Goal: Check status: Check status

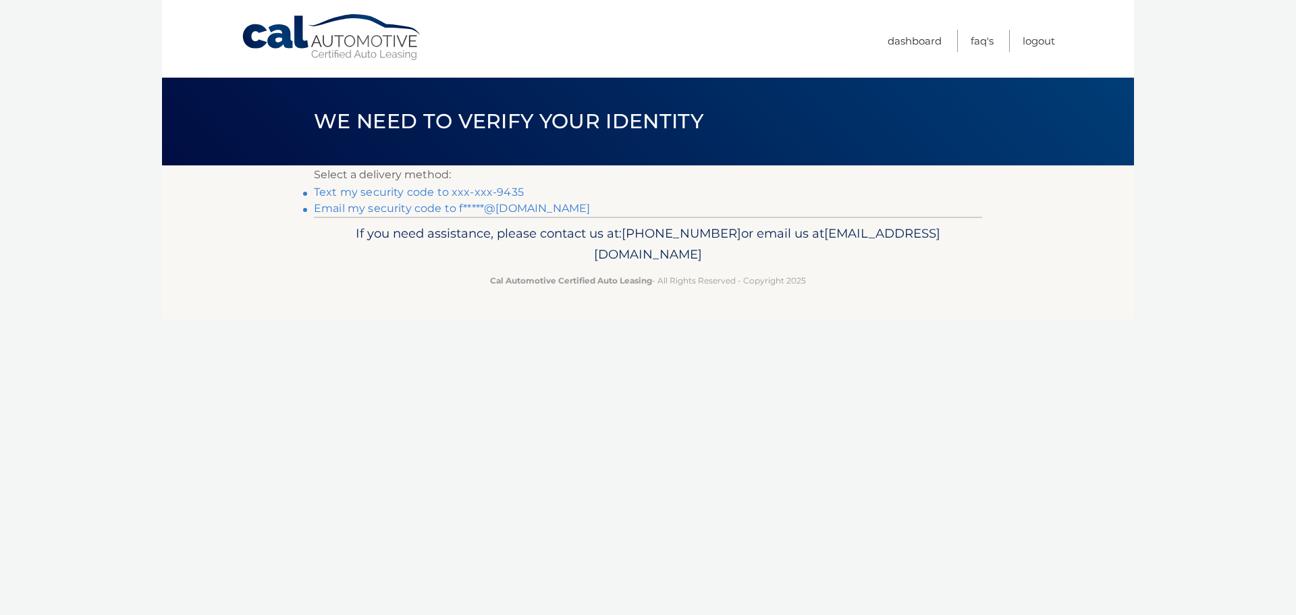
click at [486, 192] on link "Text my security code to xxx-xxx-9435" at bounding box center [419, 192] width 210 height 13
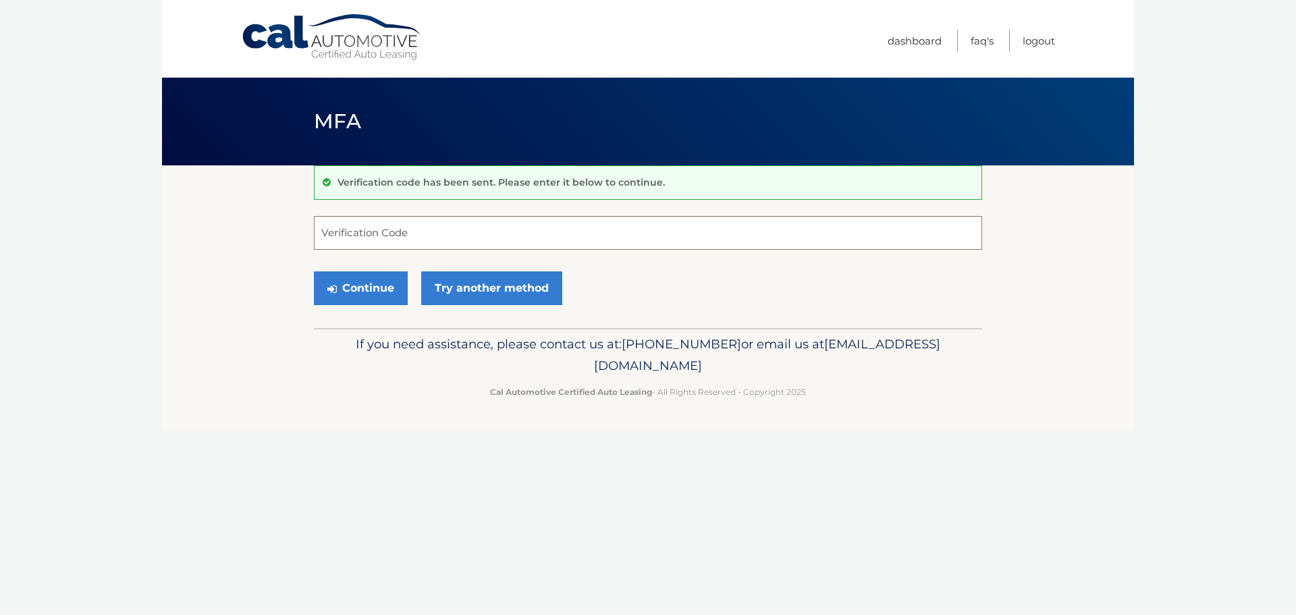
click at [459, 220] on input "Verification Code" at bounding box center [648, 233] width 668 height 34
type input "729707"
click at [382, 282] on button "Continue" at bounding box center [361, 288] width 94 height 34
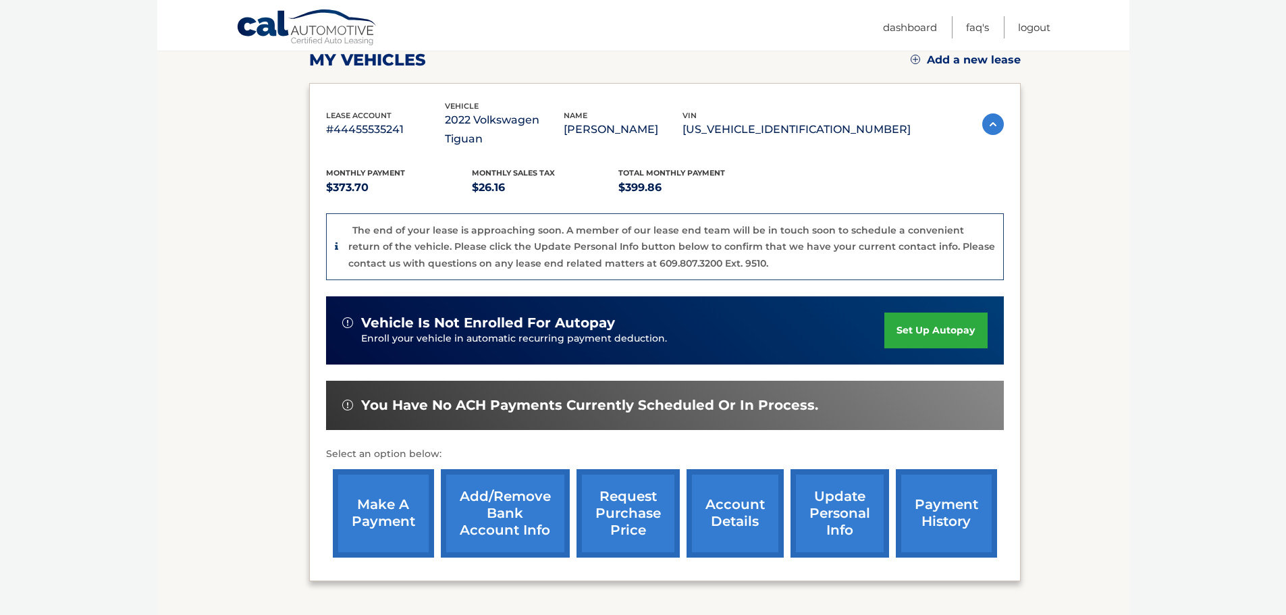
scroll to position [202, 0]
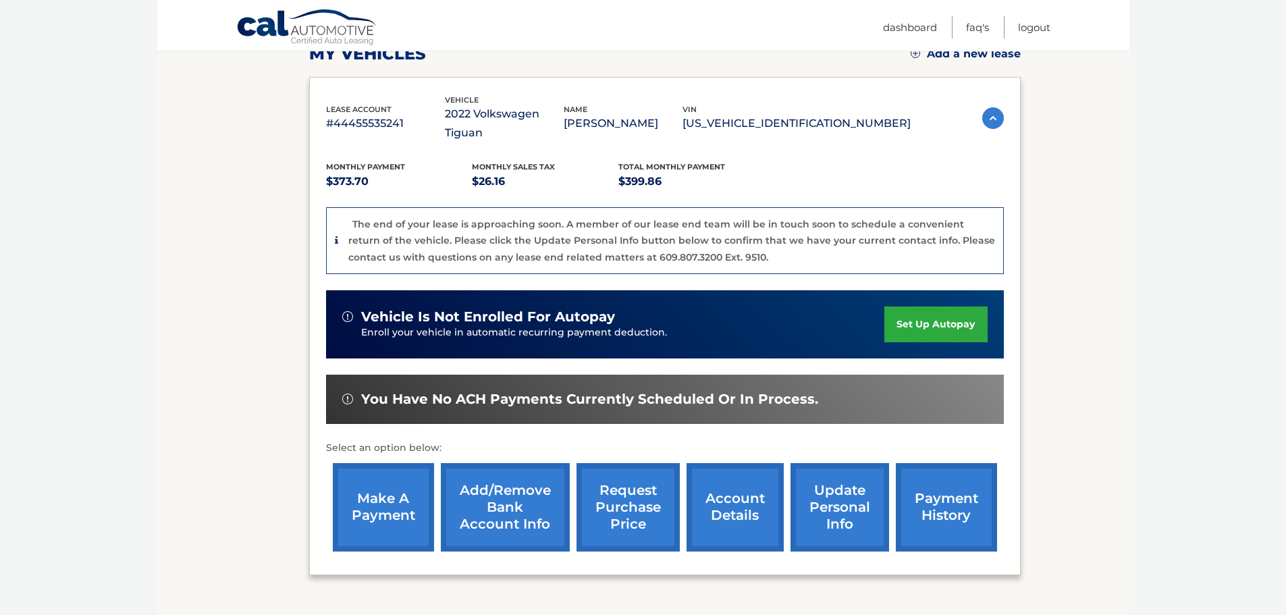
click at [402, 483] on link "make a payment" at bounding box center [383, 507] width 101 height 88
click at [733, 484] on link "account details" at bounding box center [734, 507] width 97 height 88
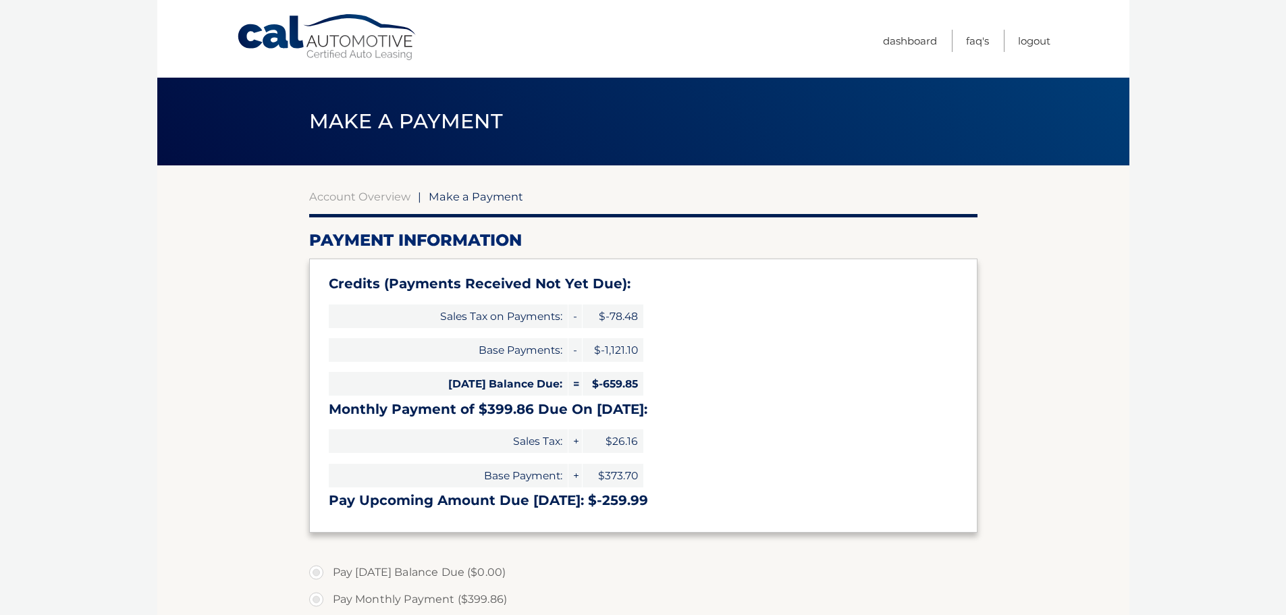
type input "0"
select select "OTFjZGM5MDQtM2NlNi00YWYxLWEzNDQtNzkyMGNjZjc5NDEz"
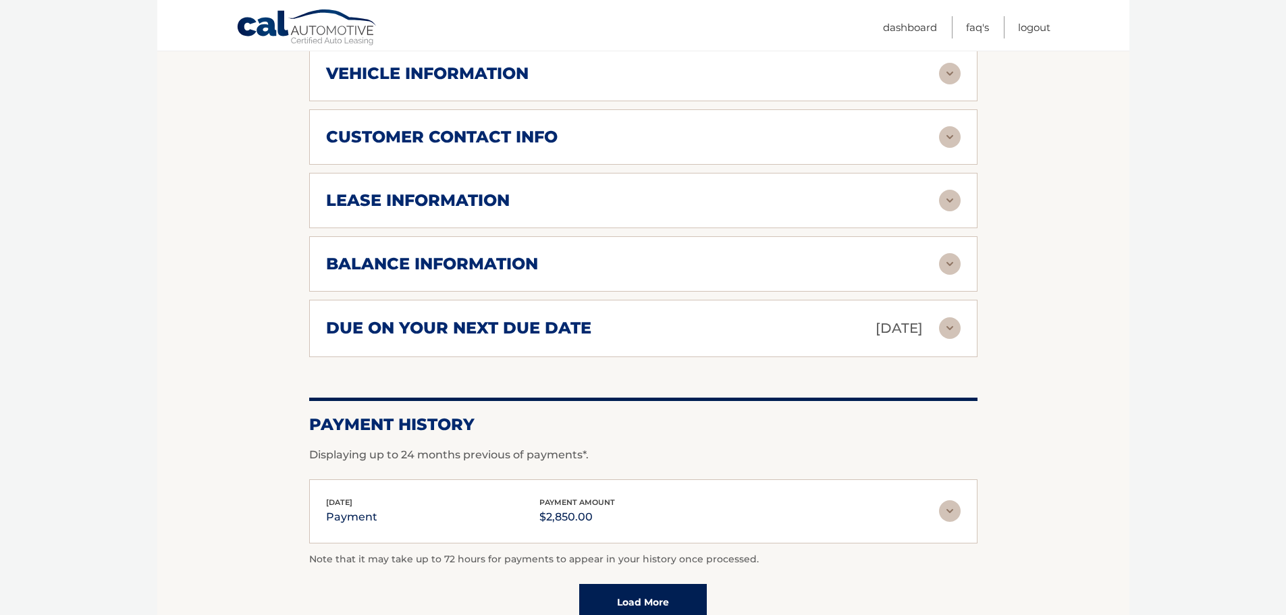
scroll to position [679, 0]
click at [941, 518] on img at bounding box center [950, 512] width 22 height 22
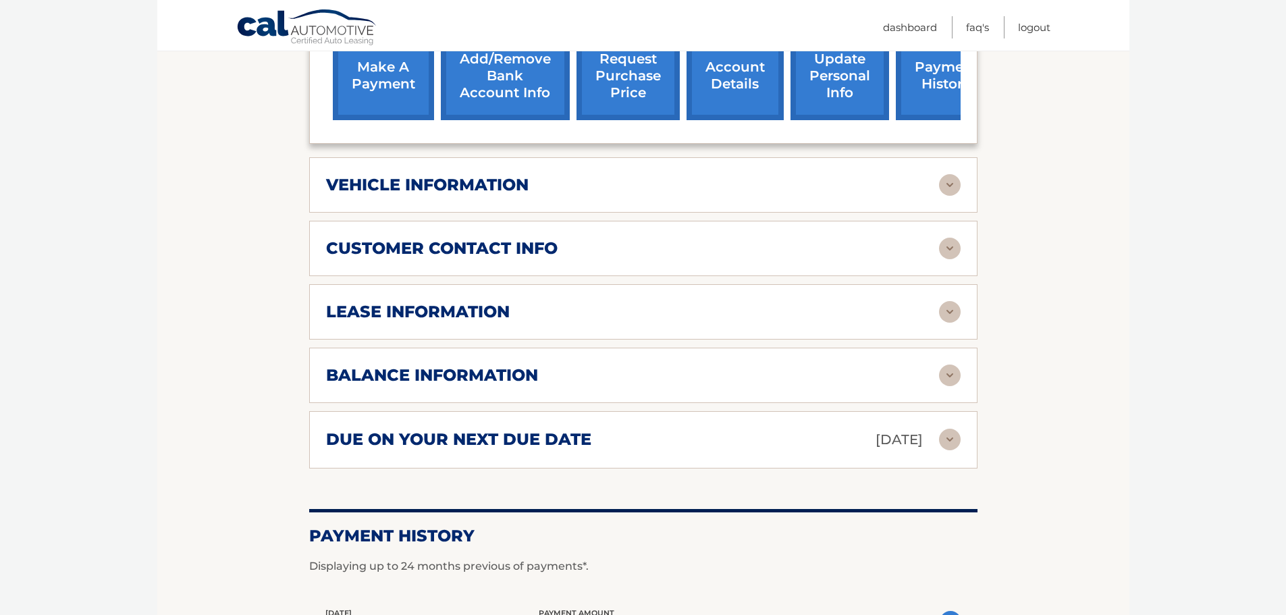
scroll to position [544, 0]
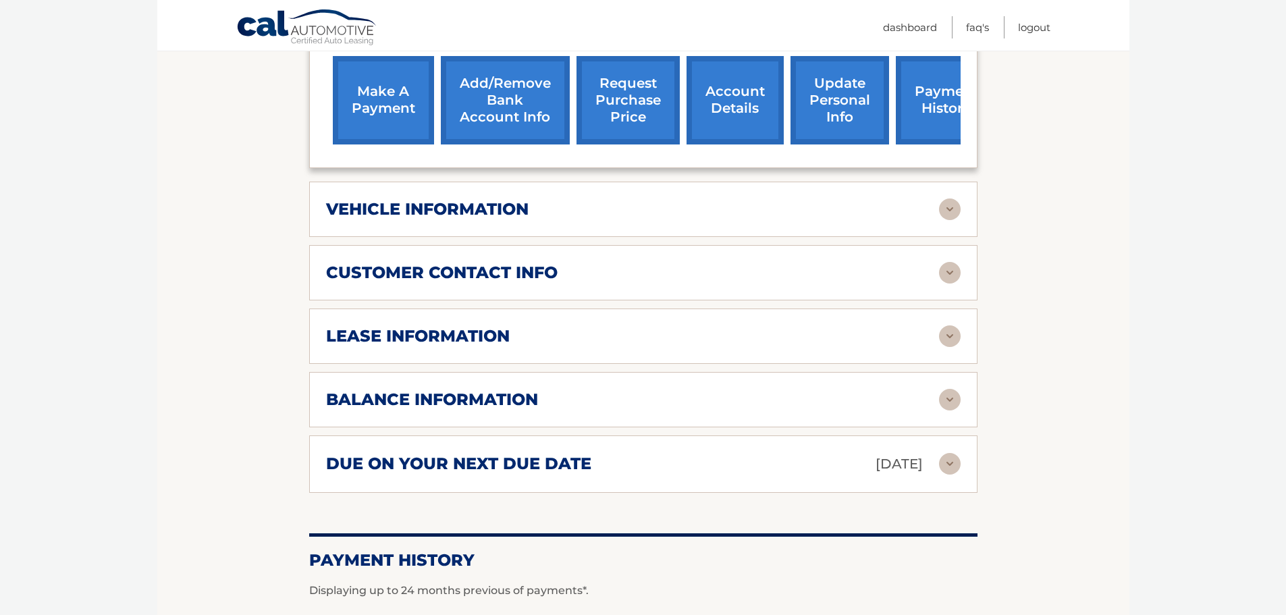
click at [692, 350] on div "lease information Contract Start Date Oct 14, 2022 Term 39 Maturity Date Jan 14…" at bounding box center [643, 335] width 668 height 55
click at [945, 339] on img at bounding box center [950, 336] width 22 height 22
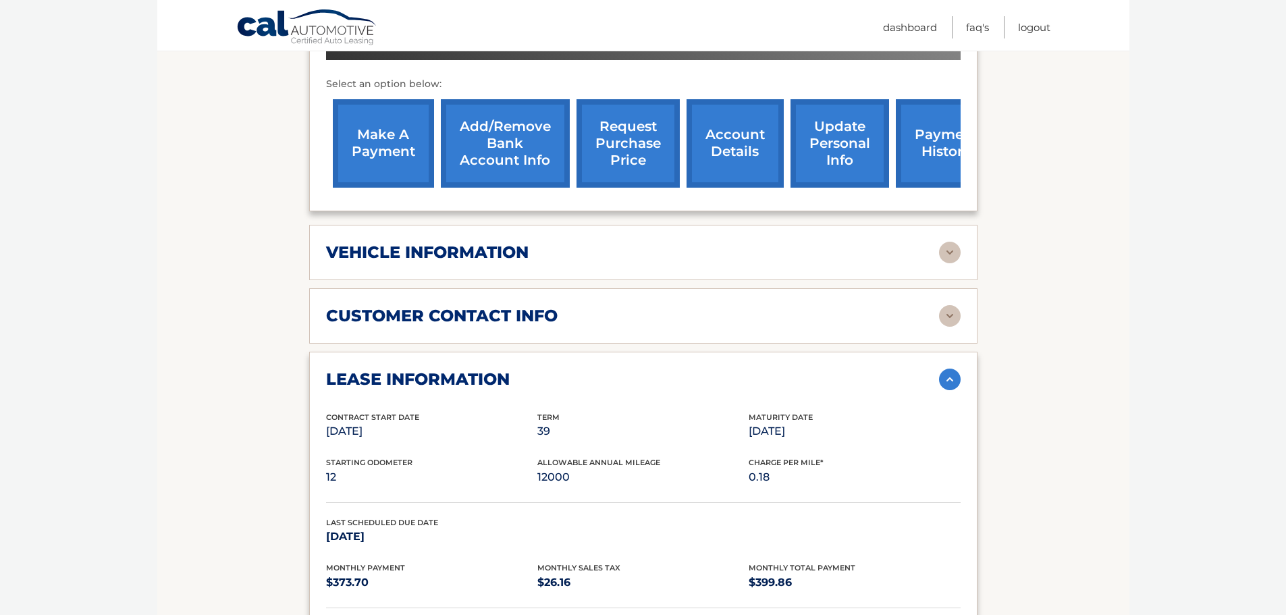
scroll to position [476, 0]
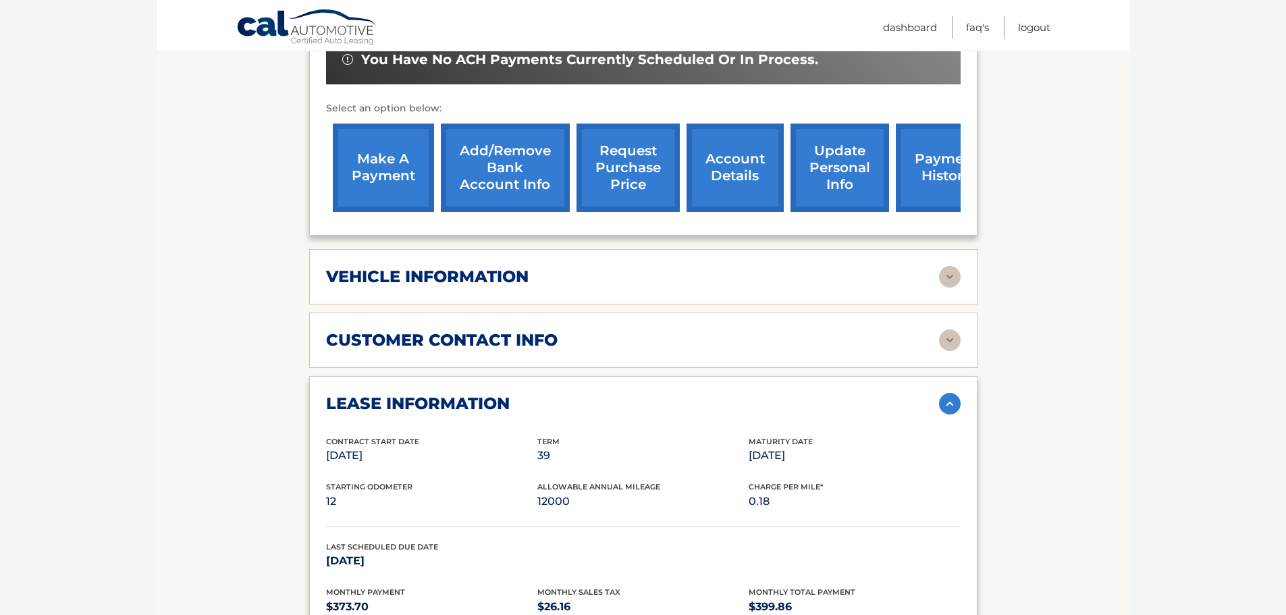
click at [948, 401] on img at bounding box center [950, 404] width 22 height 22
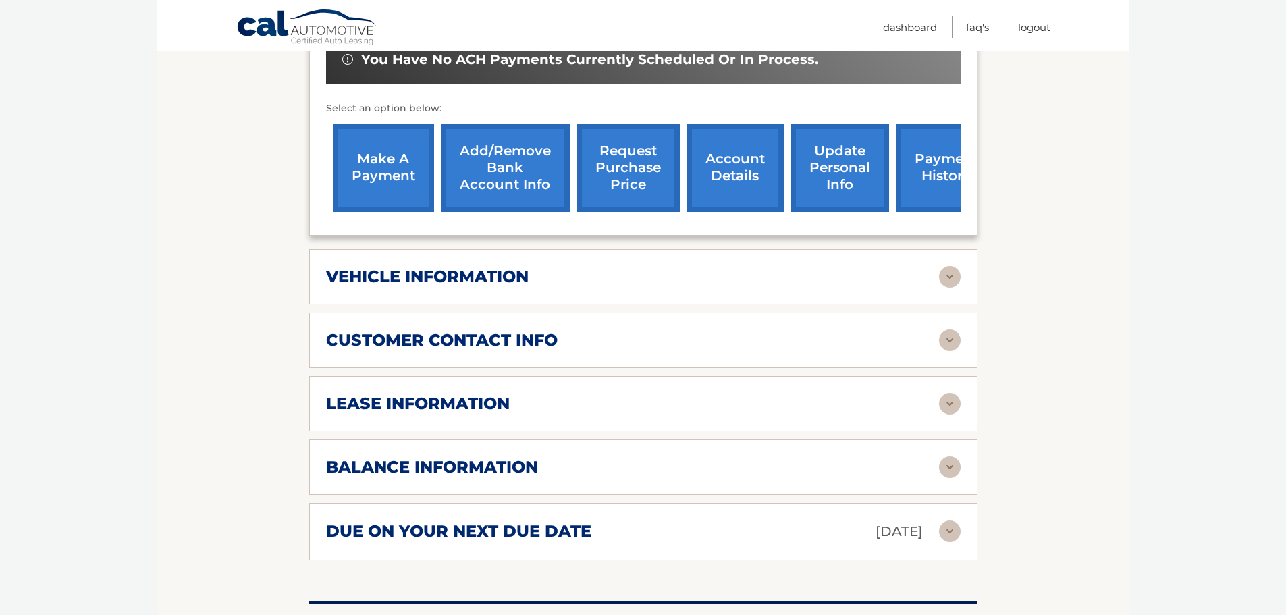
click at [618, 289] on div "vehicle information vehicle Year 2022 vehicle make Volkswagen vehicle model Tig…" at bounding box center [643, 276] width 668 height 55
click at [943, 277] on img at bounding box center [950, 277] width 22 height 22
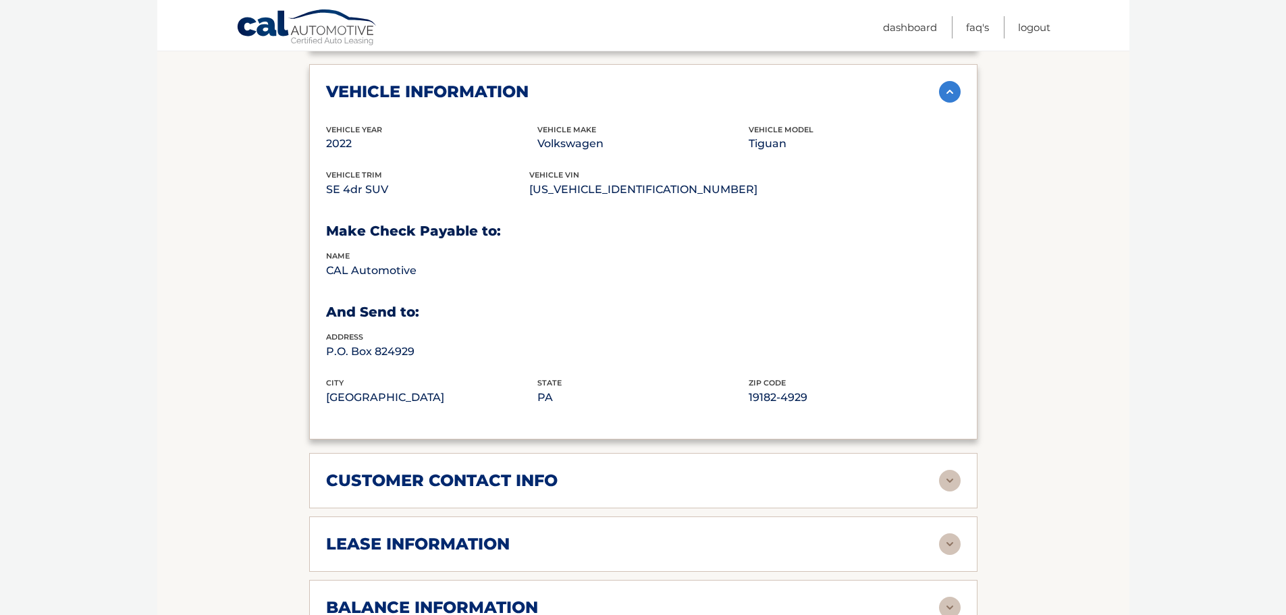
scroll to position [611, 0]
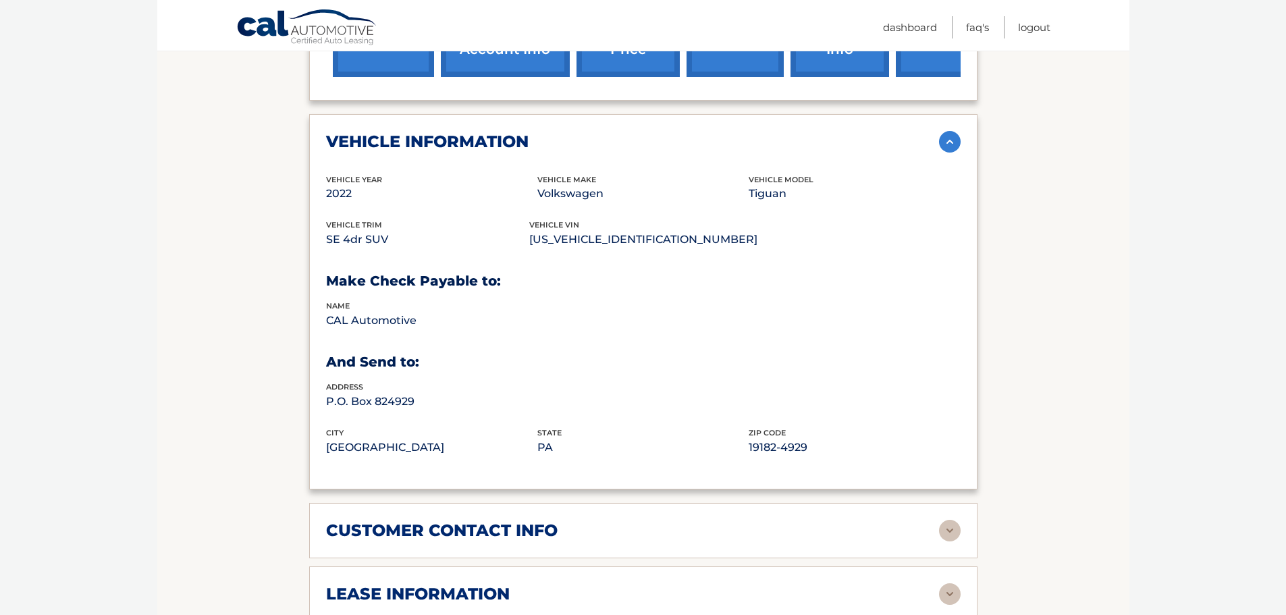
click at [945, 142] on img at bounding box center [950, 142] width 22 height 22
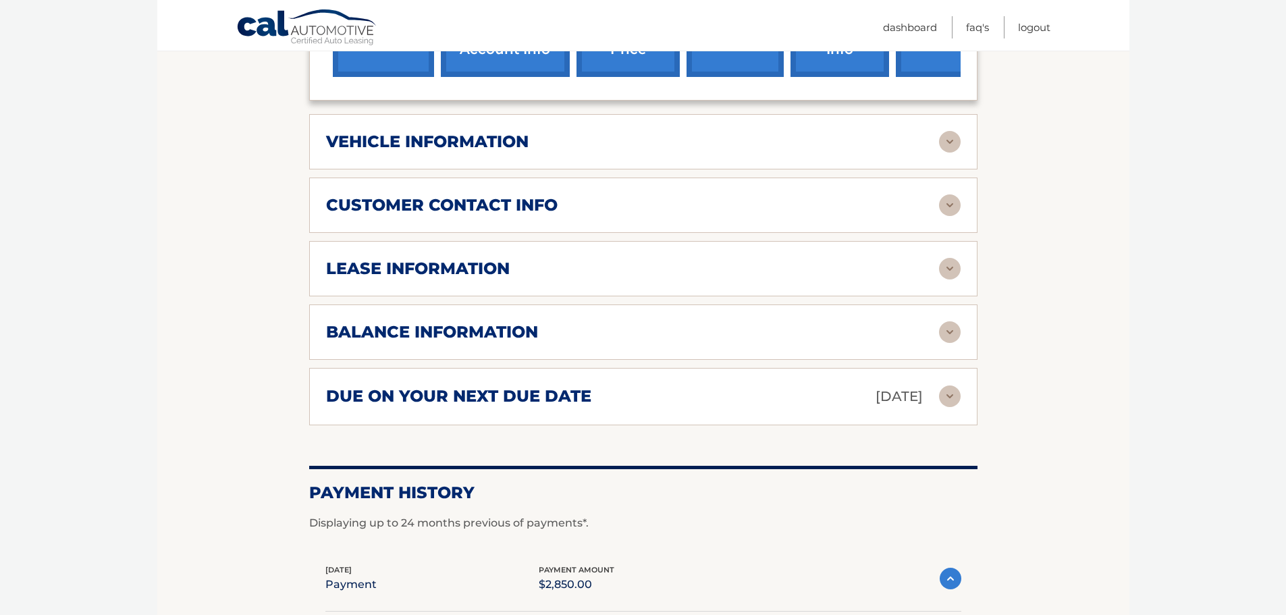
click at [526, 329] on h2 "balance information" at bounding box center [432, 332] width 212 height 20
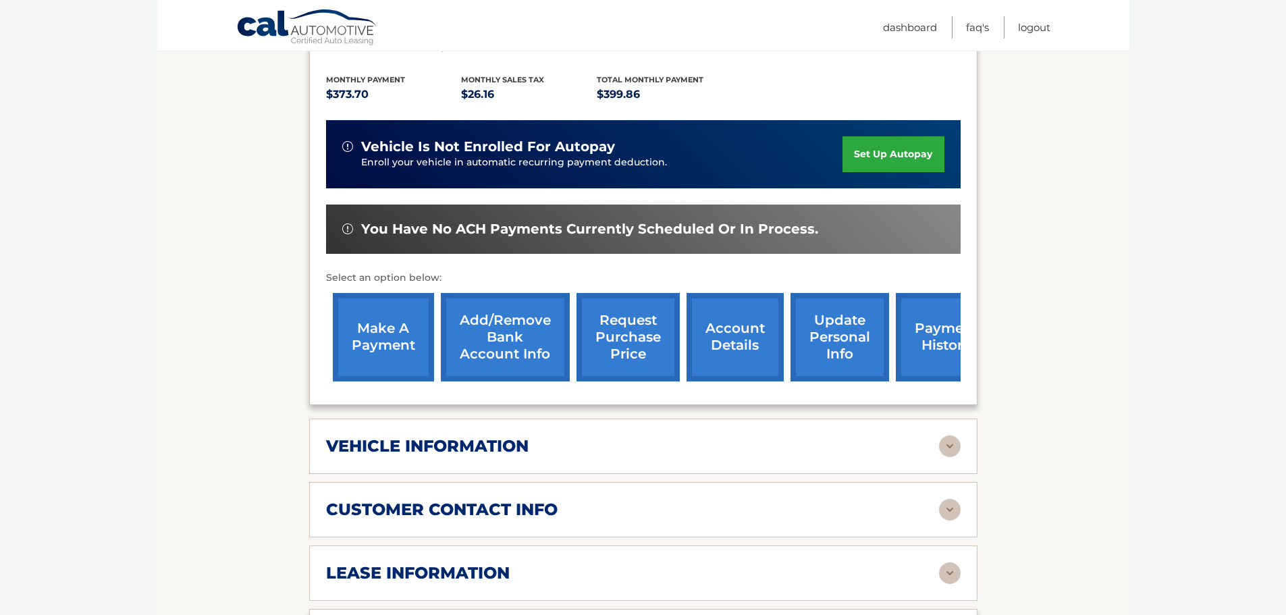
scroll to position [337, 0]
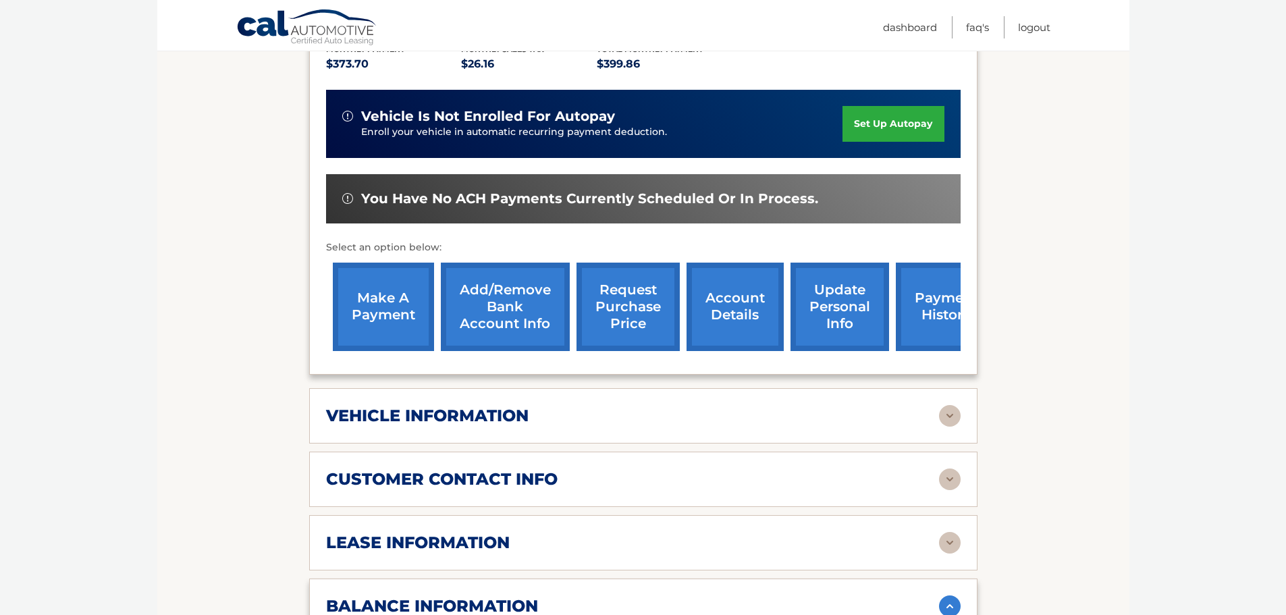
click at [908, 306] on link "payment history" at bounding box center [945, 307] width 101 height 88
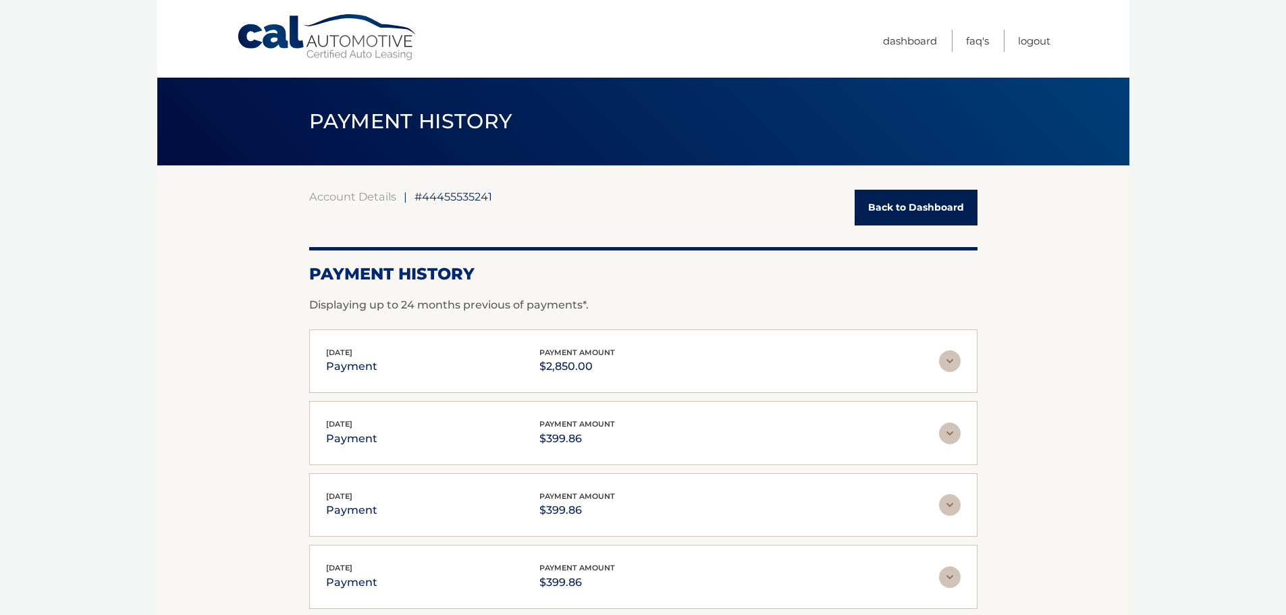
scroll to position [67, 0]
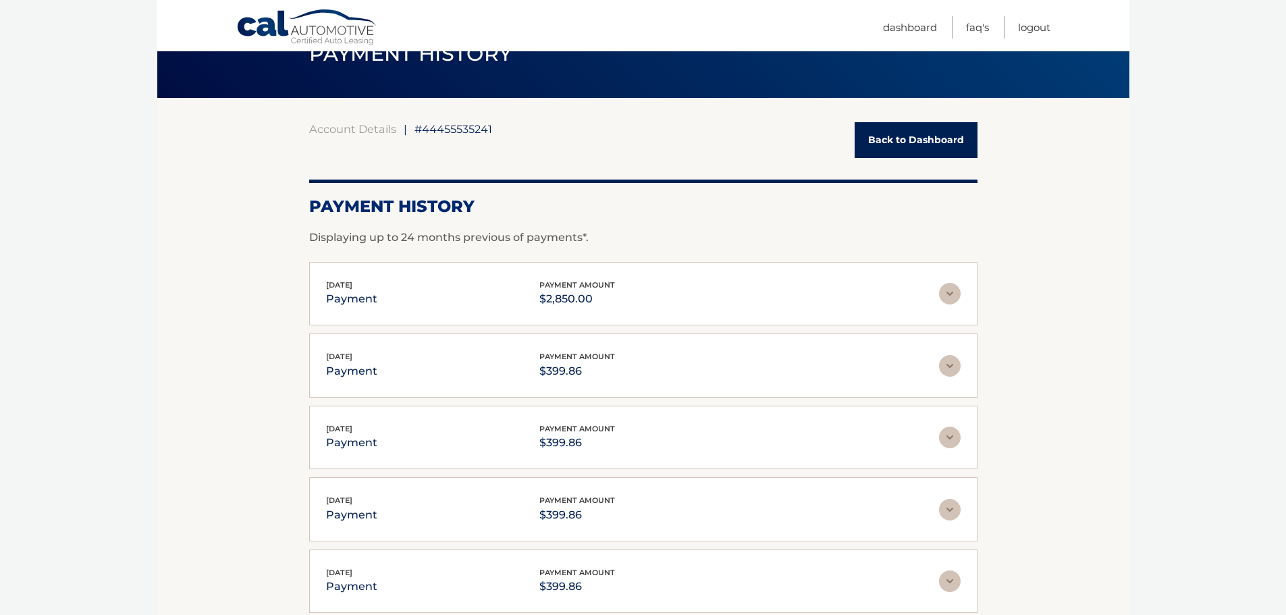
click at [954, 299] on img at bounding box center [950, 294] width 22 height 22
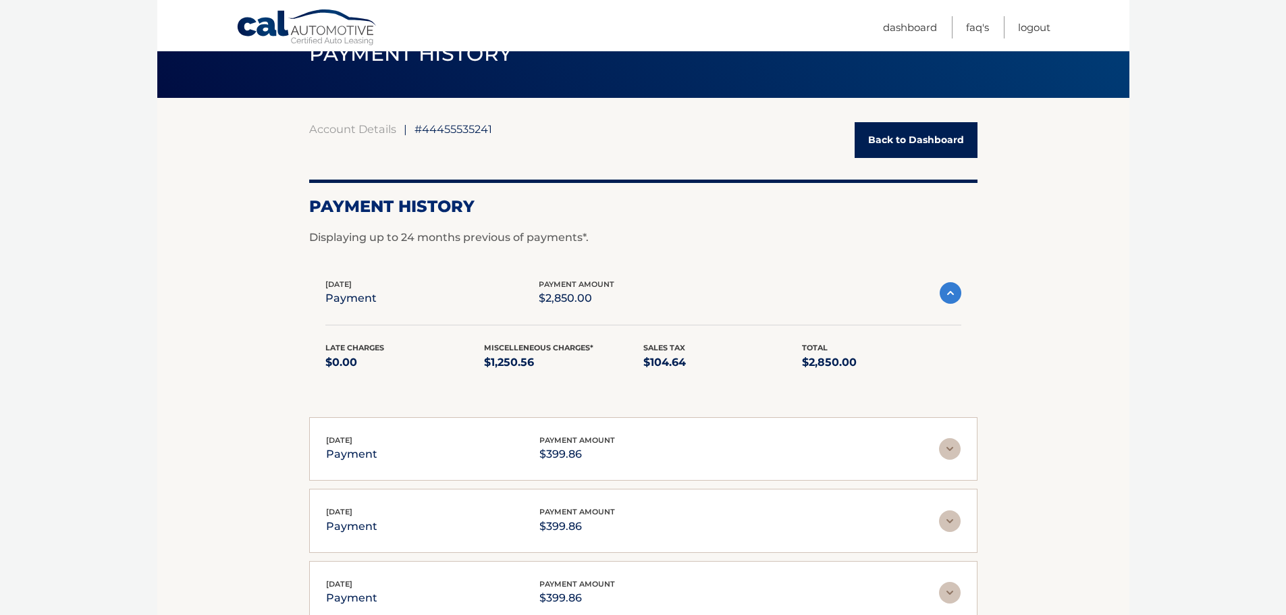
click at [954, 299] on img at bounding box center [950, 293] width 22 height 22
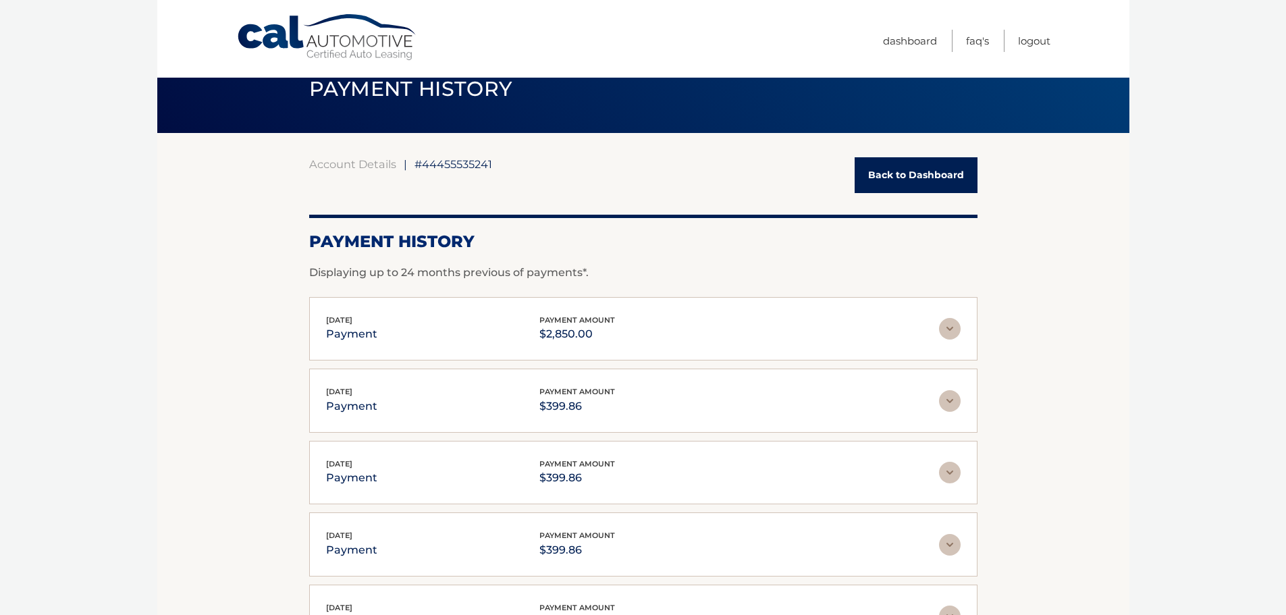
scroll to position [0, 0]
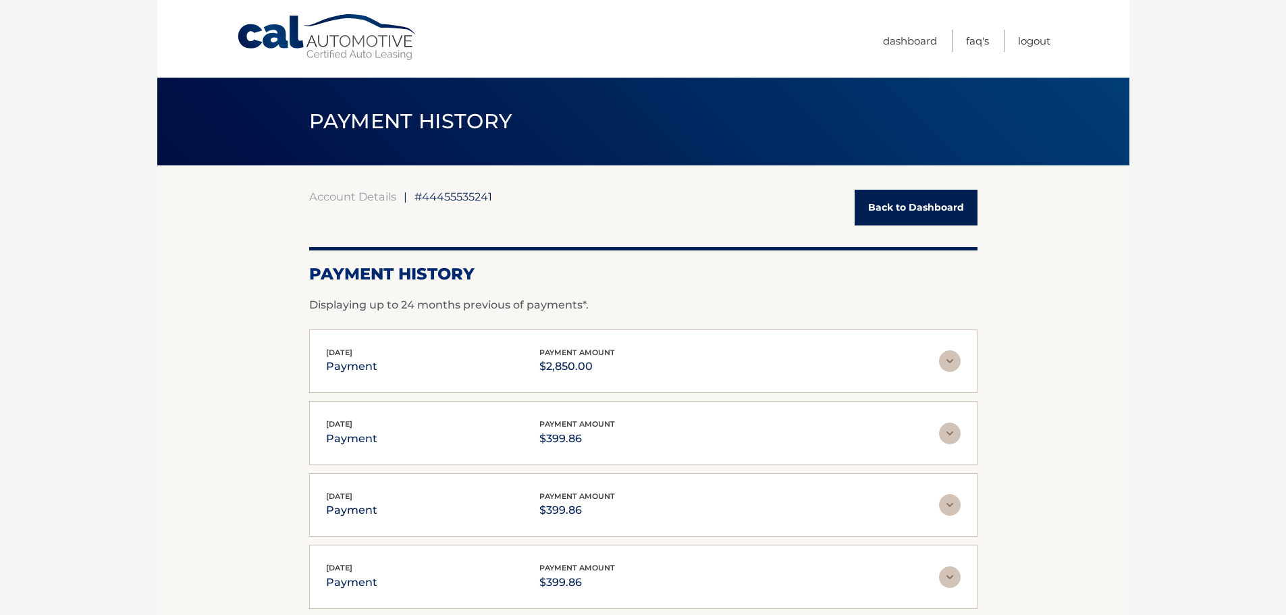
click at [909, 207] on link "Back to Dashboard" at bounding box center [915, 208] width 123 height 36
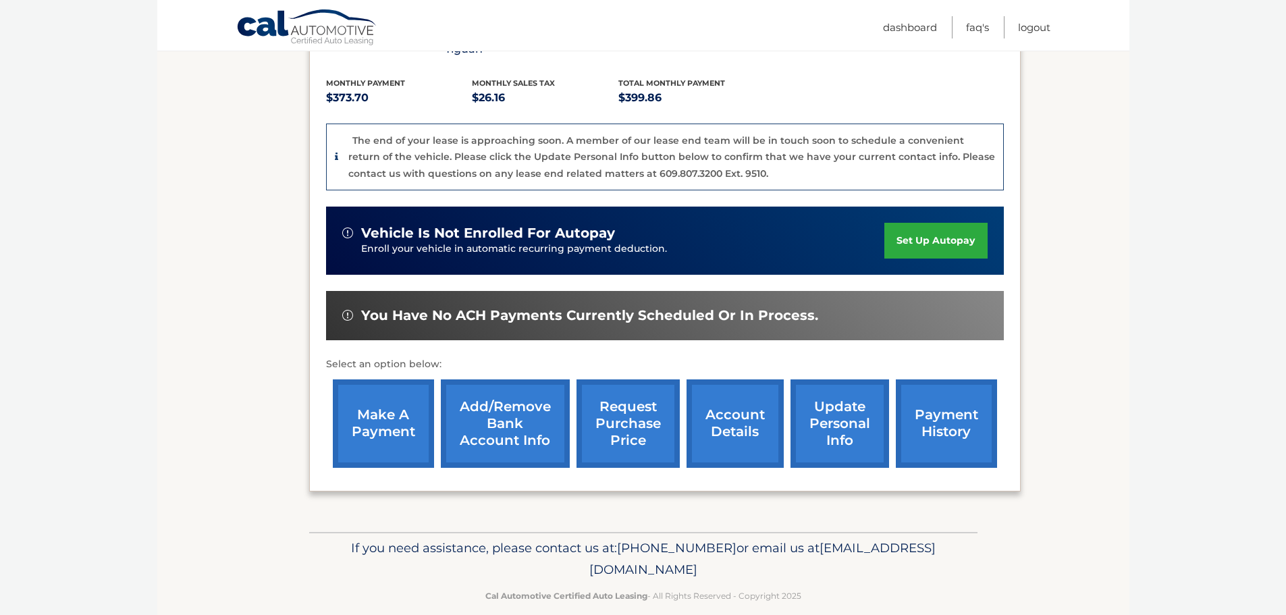
scroll to position [287, 0]
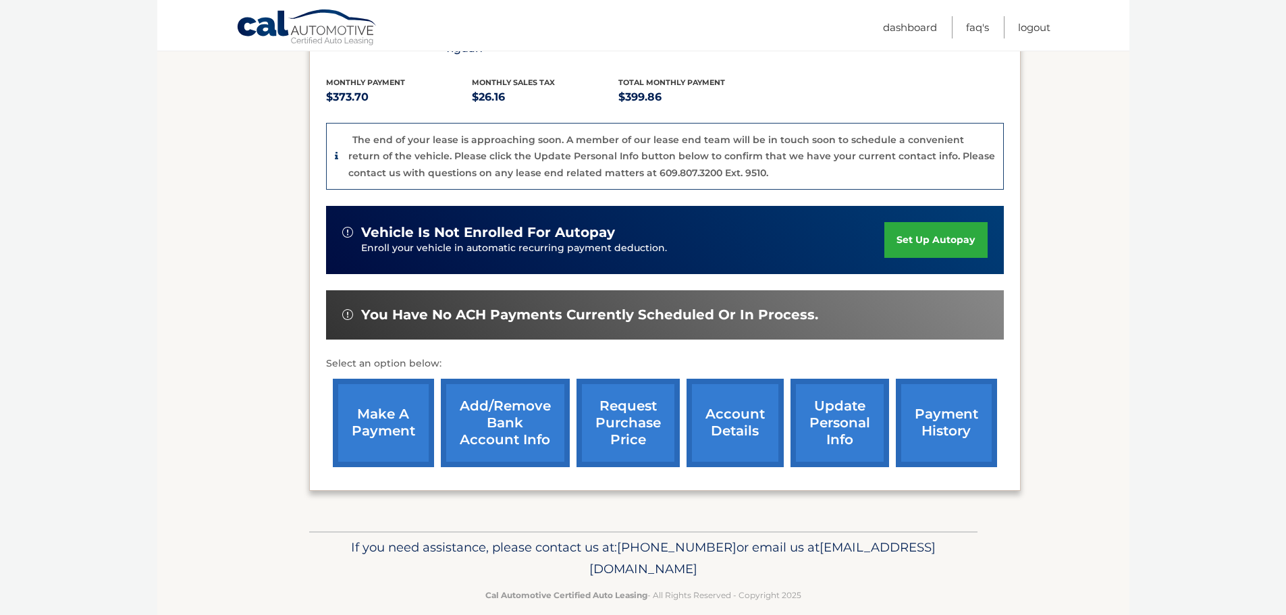
click at [755, 411] on link "account details" at bounding box center [734, 423] width 97 height 88
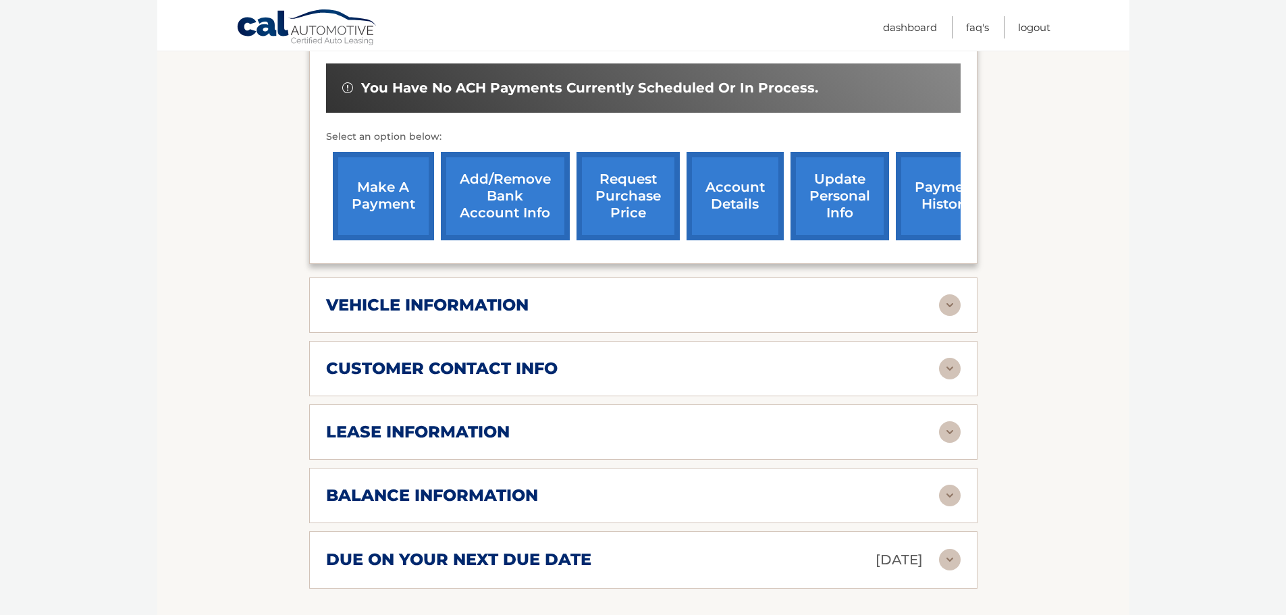
scroll to position [472, 0]
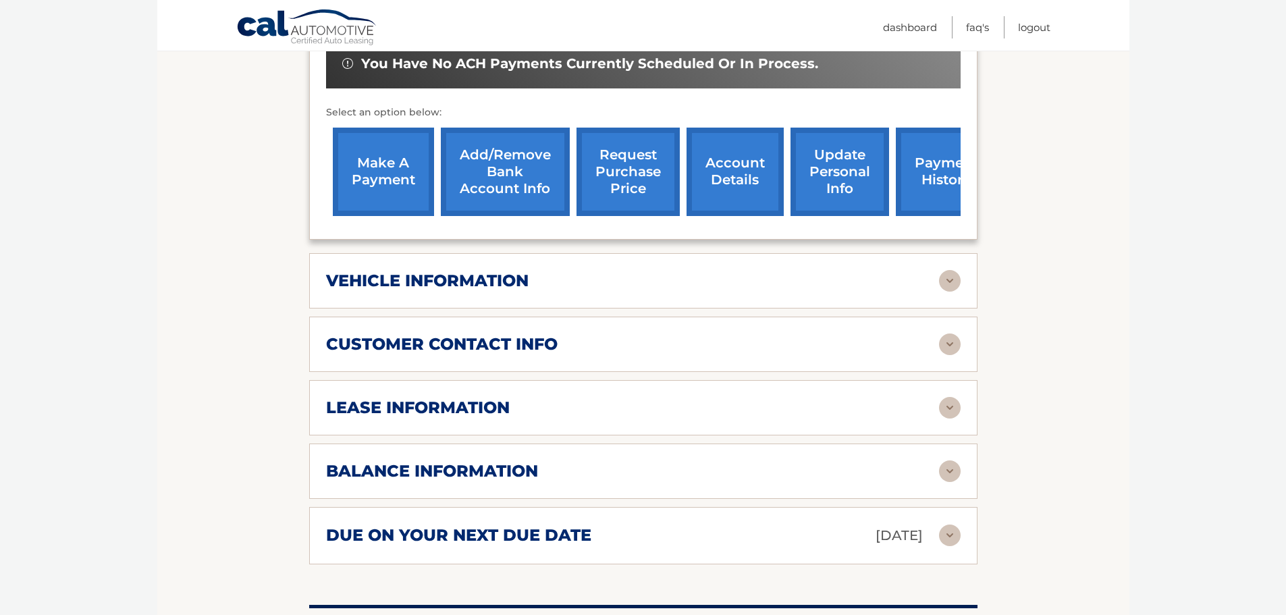
click at [570, 477] on div "balance information" at bounding box center [632, 471] width 613 height 20
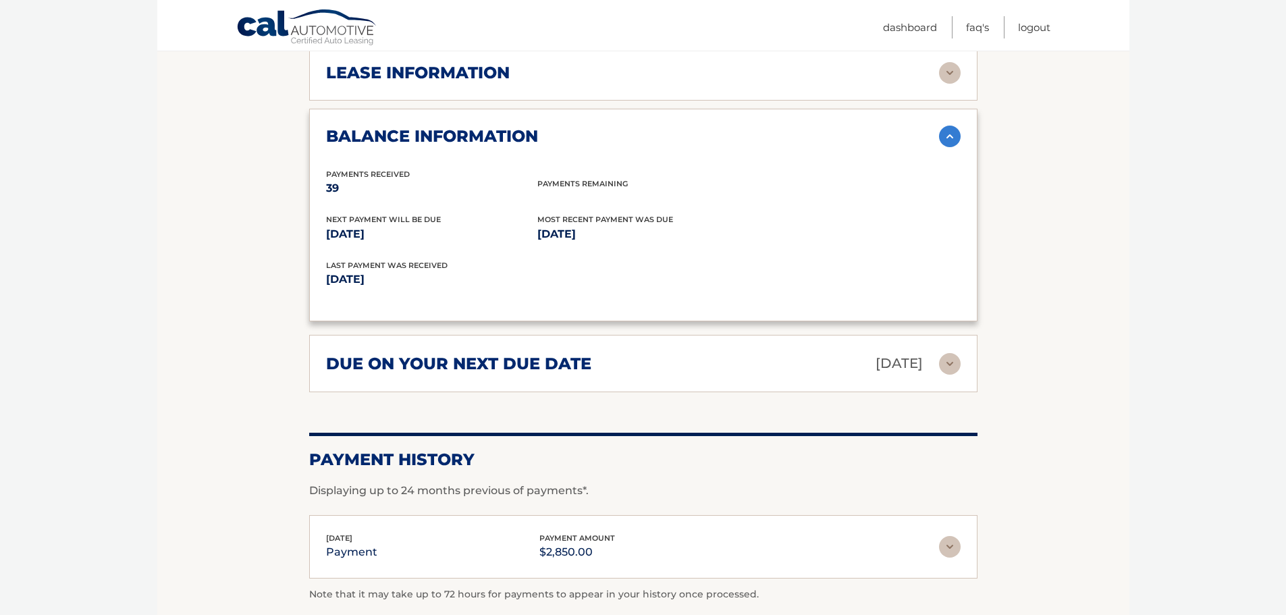
scroll to position [810, 0]
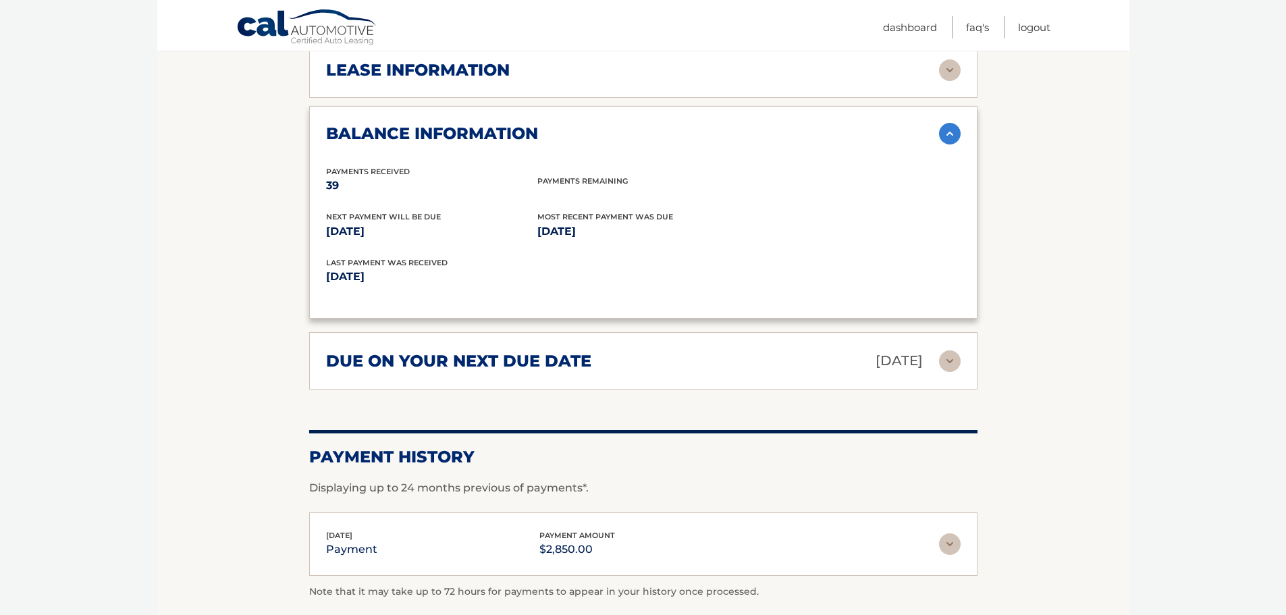
click at [945, 356] on img at bounding box center [950, 361] width 22 height 22
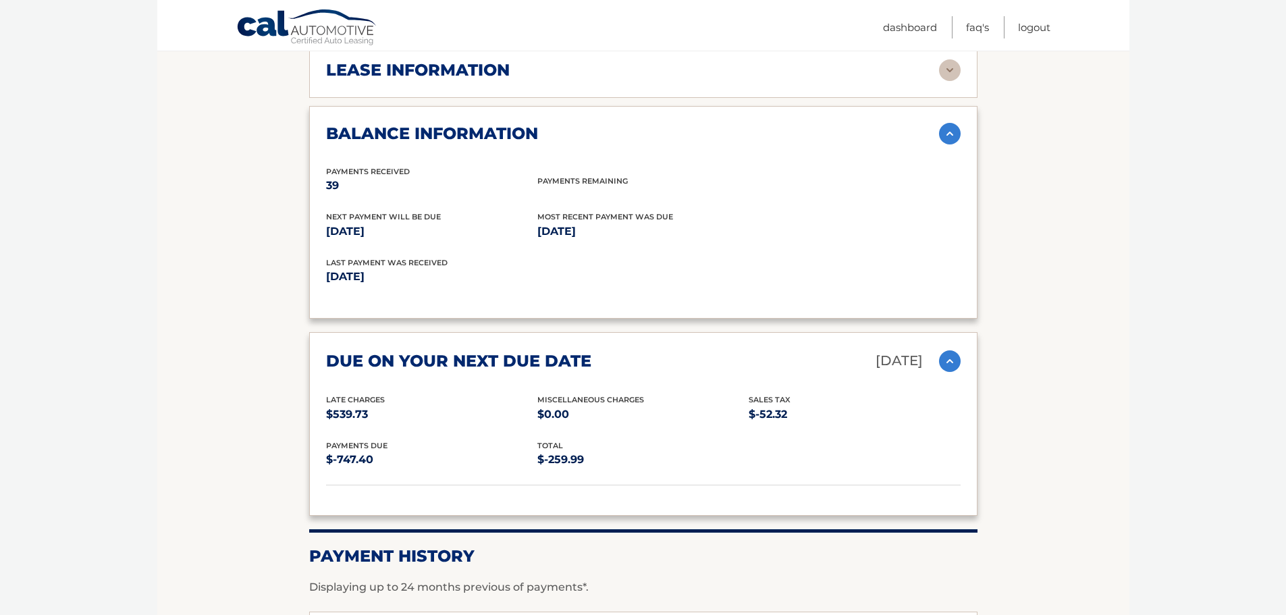
click at [946, 364] on img at bounding box center [950, 361] width 22 height 22
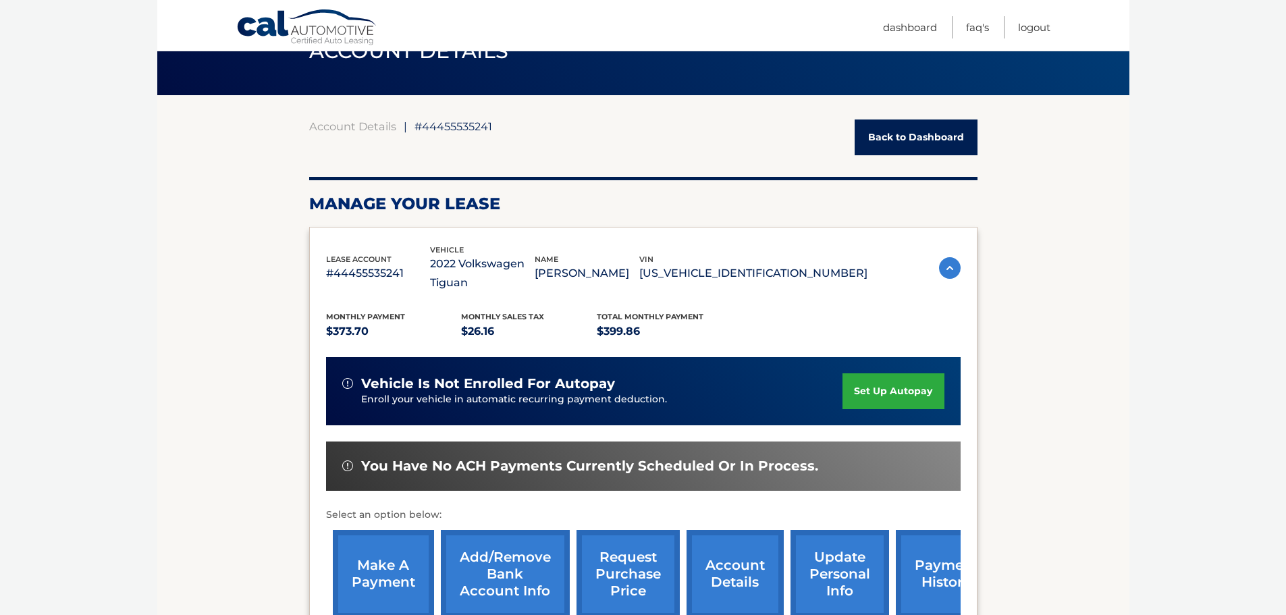
scroll to position [0, 0]
